Goal: Check status: Check status

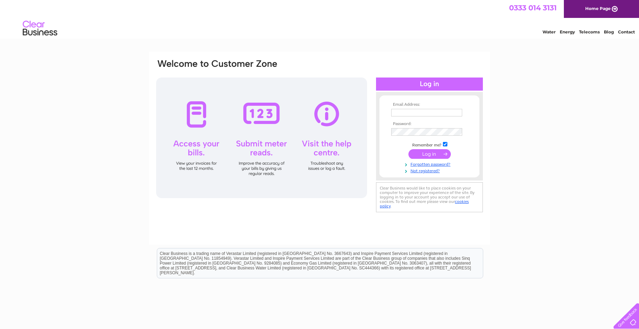
click at [450, 114] on input "text" at bounding box center [426, 113] width 71 height 8
type input "shop@scentsationsoftroon.co.uk"
click at [436, 152] on input "submit" at bounding box center [430, 154] width 42 height 10
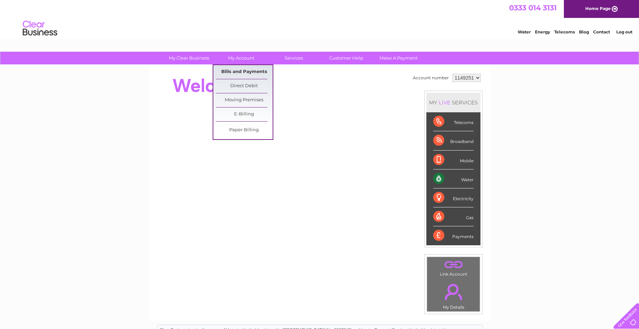
click at [245, 70] on link "Bills and Payments" at bounding box center [244, 72] width 57 height 14
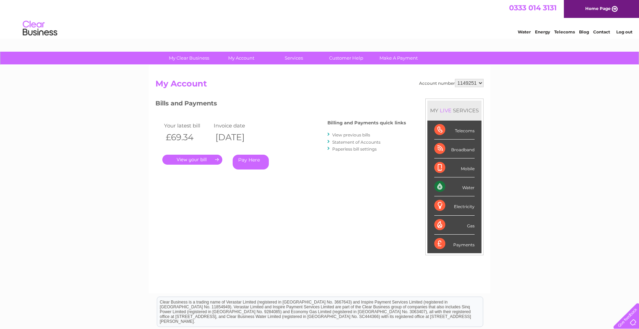
click at [199, 157] on link "." at bounding box center [192, 160] width 60 height 10
